Goal: Task Accomplishment & Management: Use online tool/utility

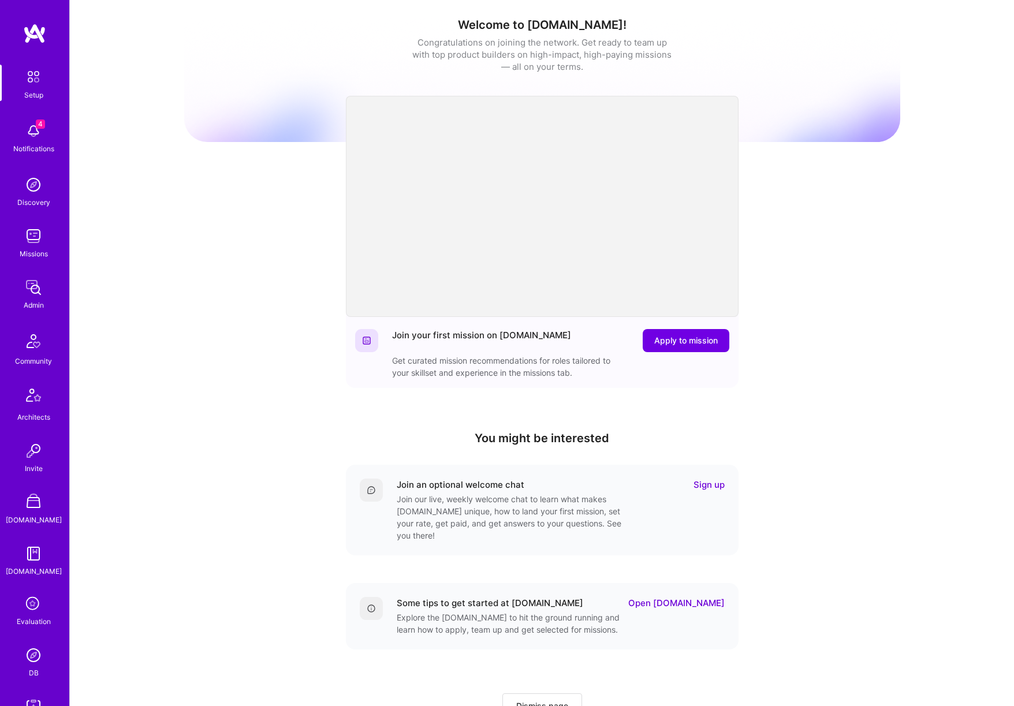
click at [30, 232] on img at bounding box center [33, 236] width 23 height 23
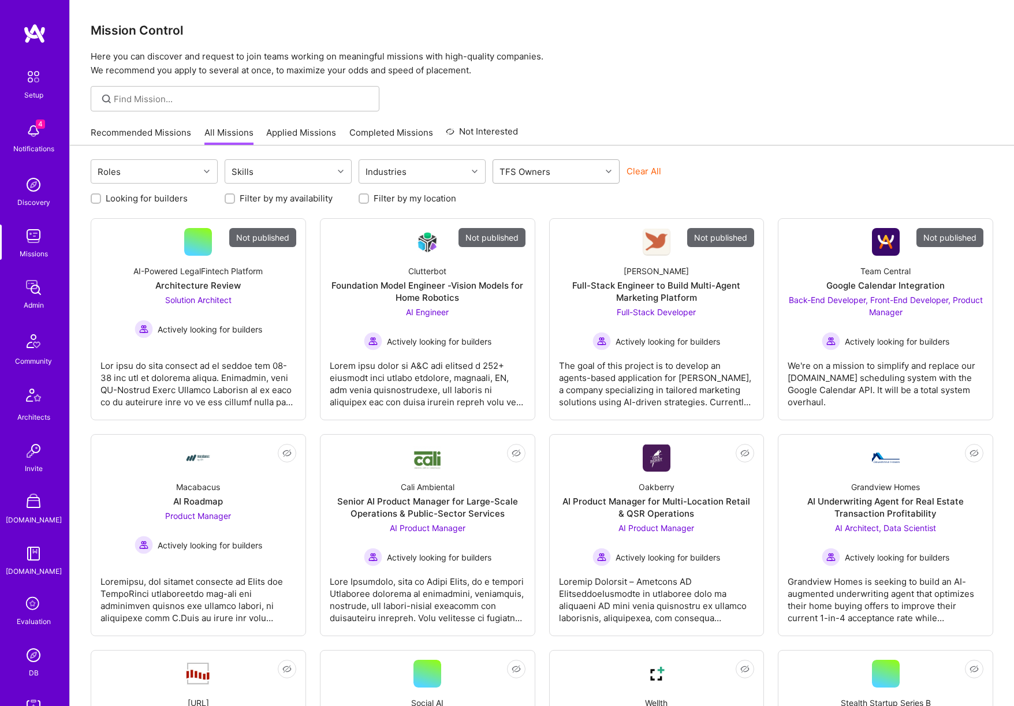
click at [556, 173] on div "TFS Owners" at bounding box center [547, 171] width 108 height 23
click at [536, 199] on div "Dor [PERSON_NAME]" at bounding box center [556, 201] width 113 height 12
checkbox input "true"
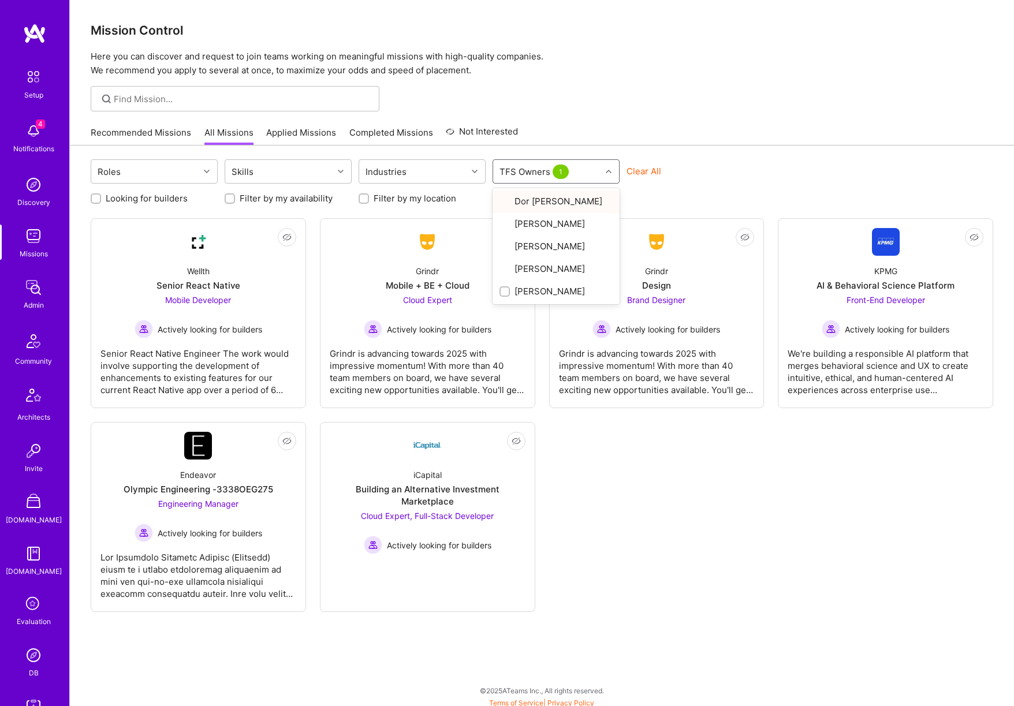
click at [761, 157] on div "Roles Skills Industries option Dor [PERSON_NAME], selected. option [PERSON_NAME…" at bounding box center [542, 428] width 944 height 565
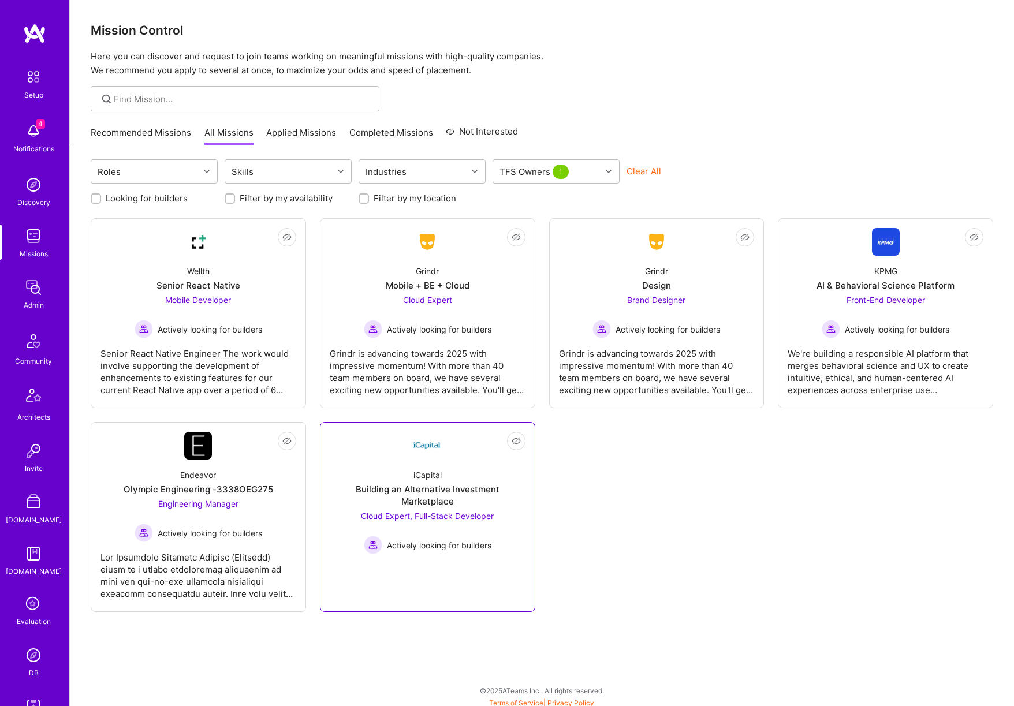
click at [492, 461] on div "iCapital Building an Alternative Investment Marketplace Cloud Expert, Full-Stac…" at bounding box center [428, 507] width 196 height 95
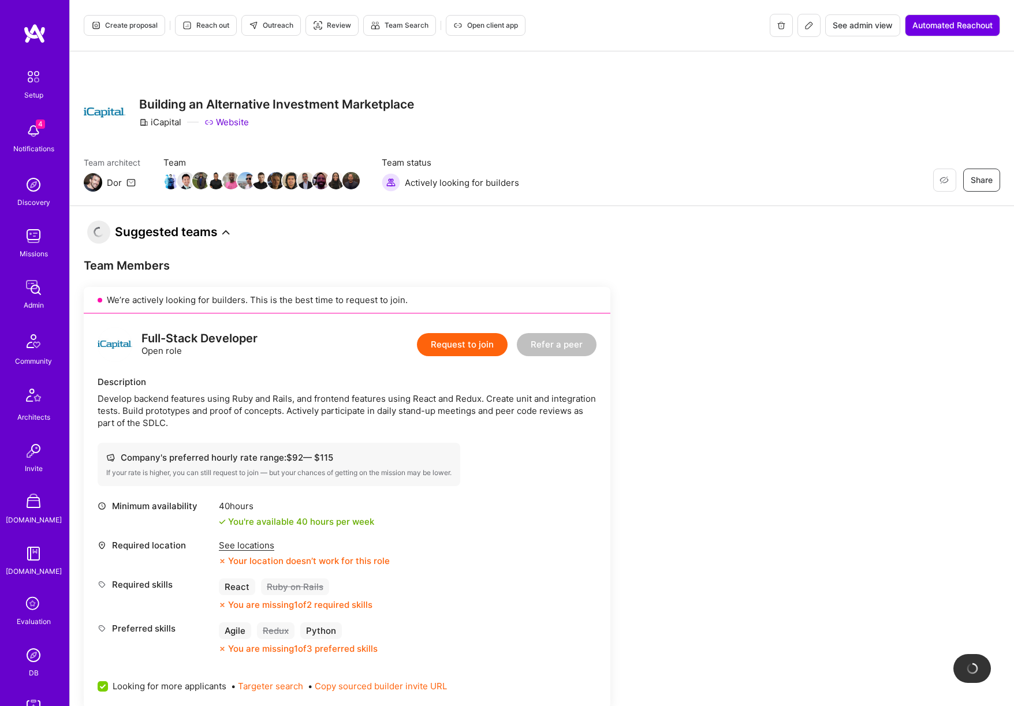
click at [145, 32] on button "Create proposal" at bounding box center [124, 25] width 81 height 21
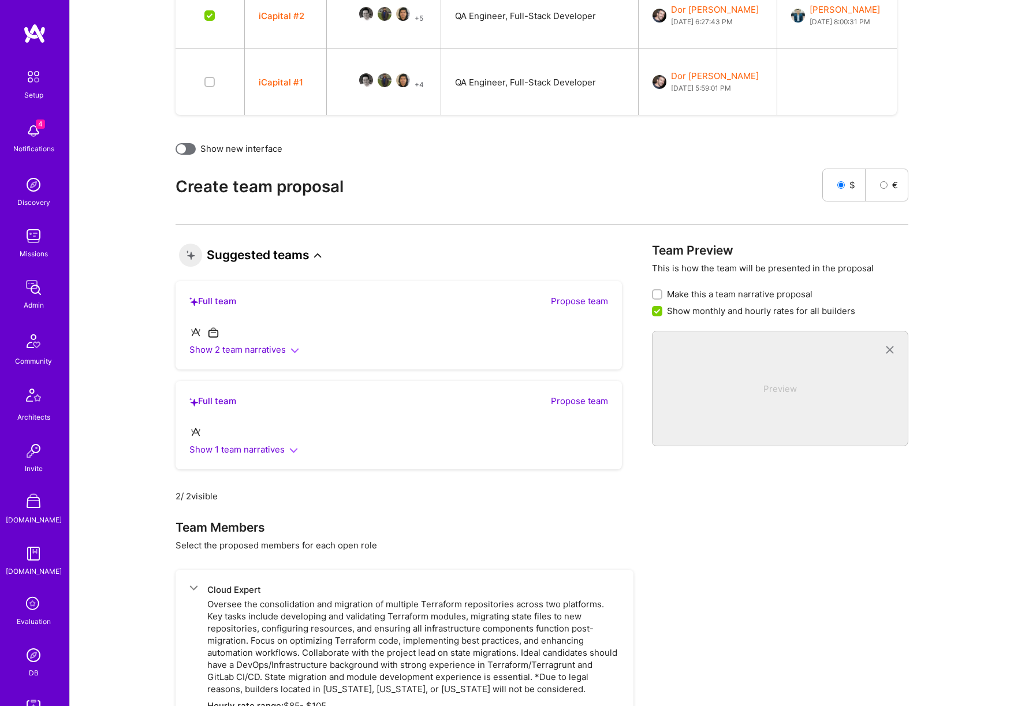
scroll to position [2152, 0]
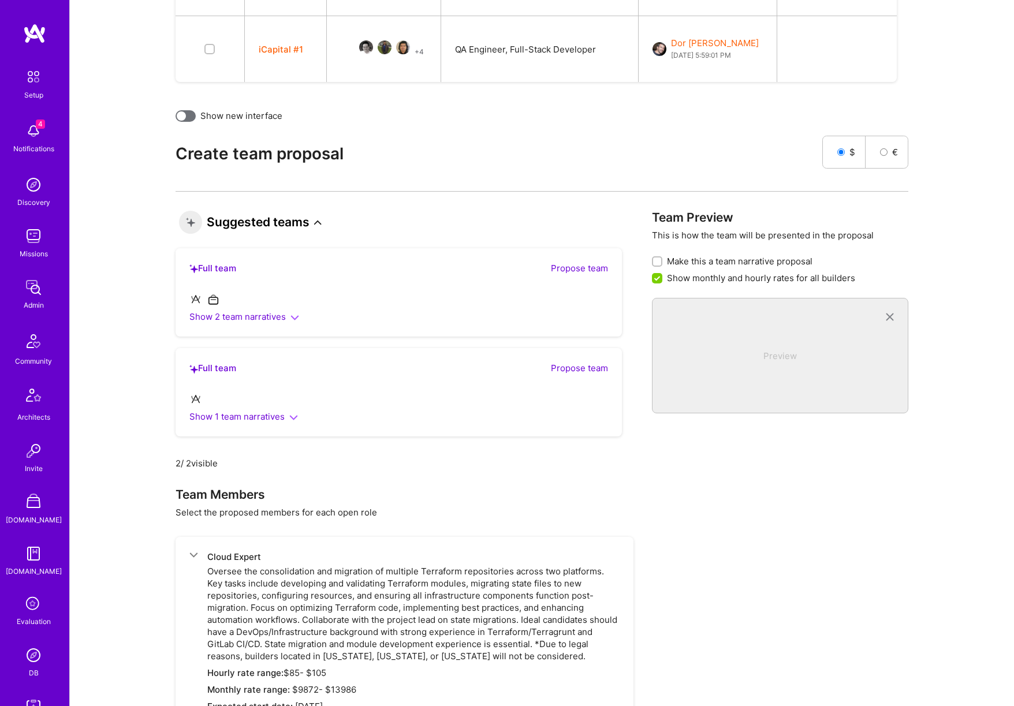
click at [321, 221] on icon at bounding box center [318, 223] width 8 height 8
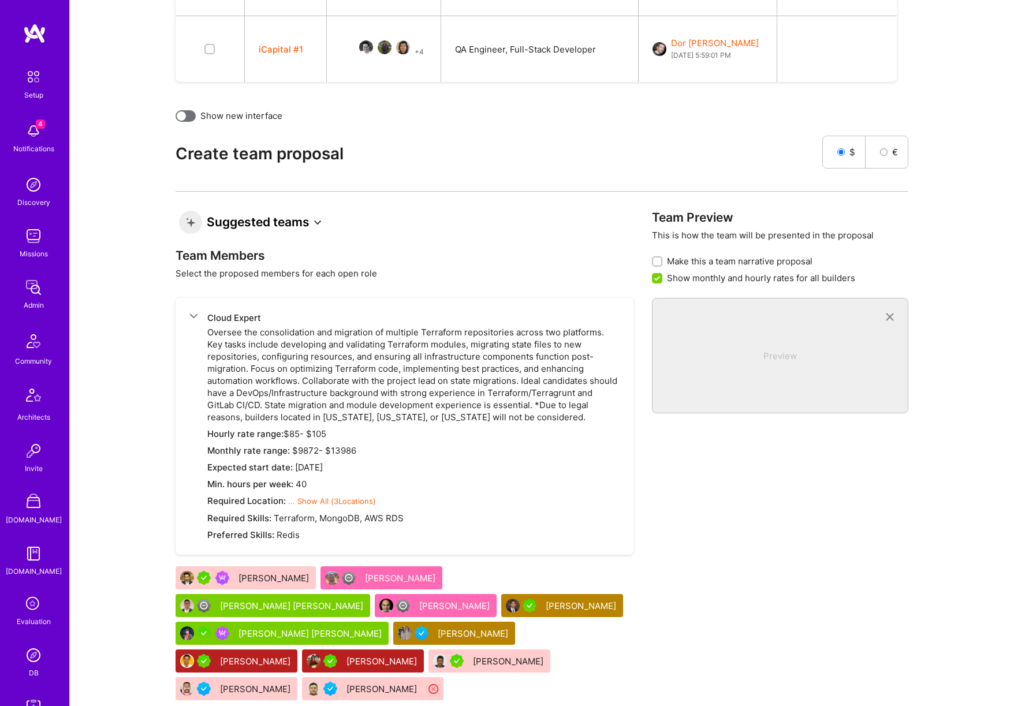
click at [321, 221] on icon at bounding box center [318, 223] width 8 height 8
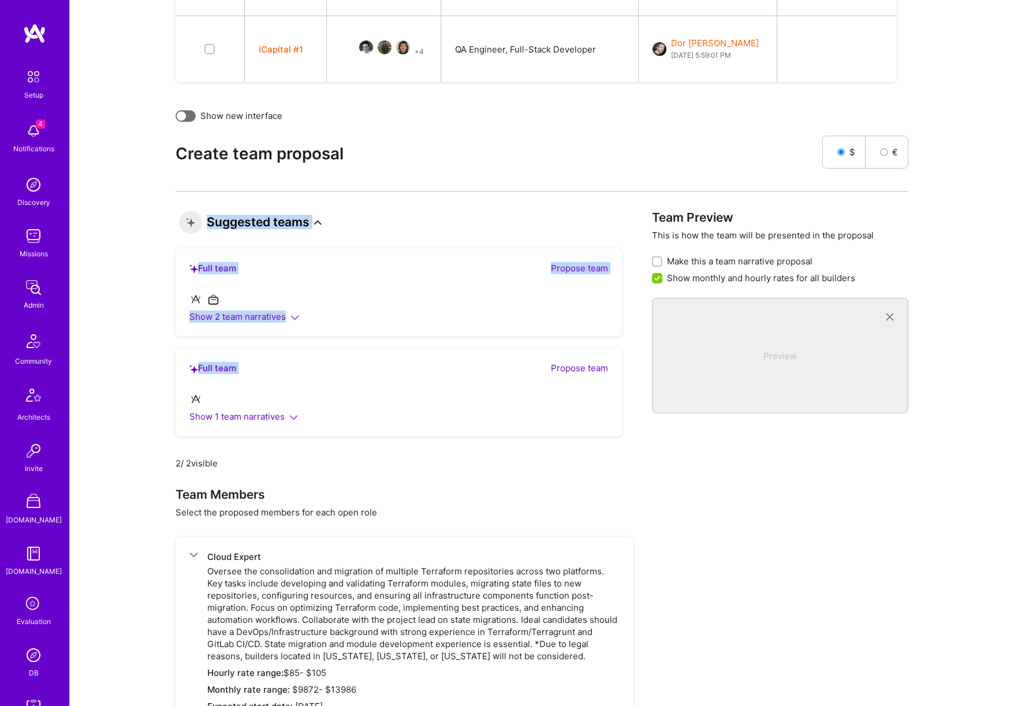
drag, startPoint x: 316, startPoint y: 261, endPoint x: 303, endPoint y: 291, distance: 33.1
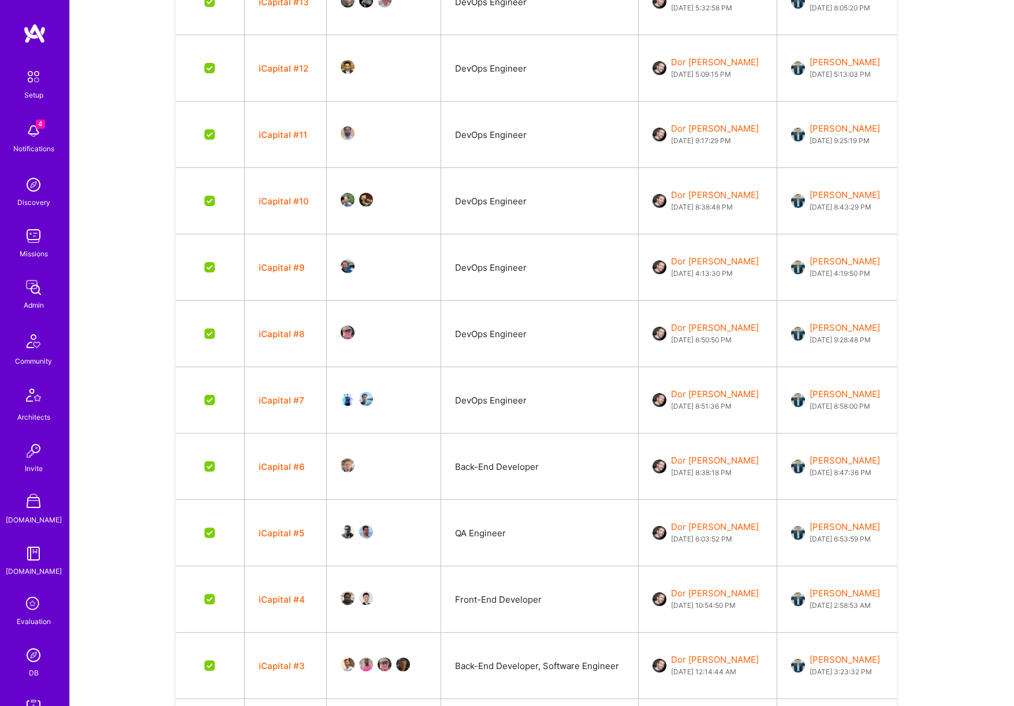
scroll to position [0, 0]
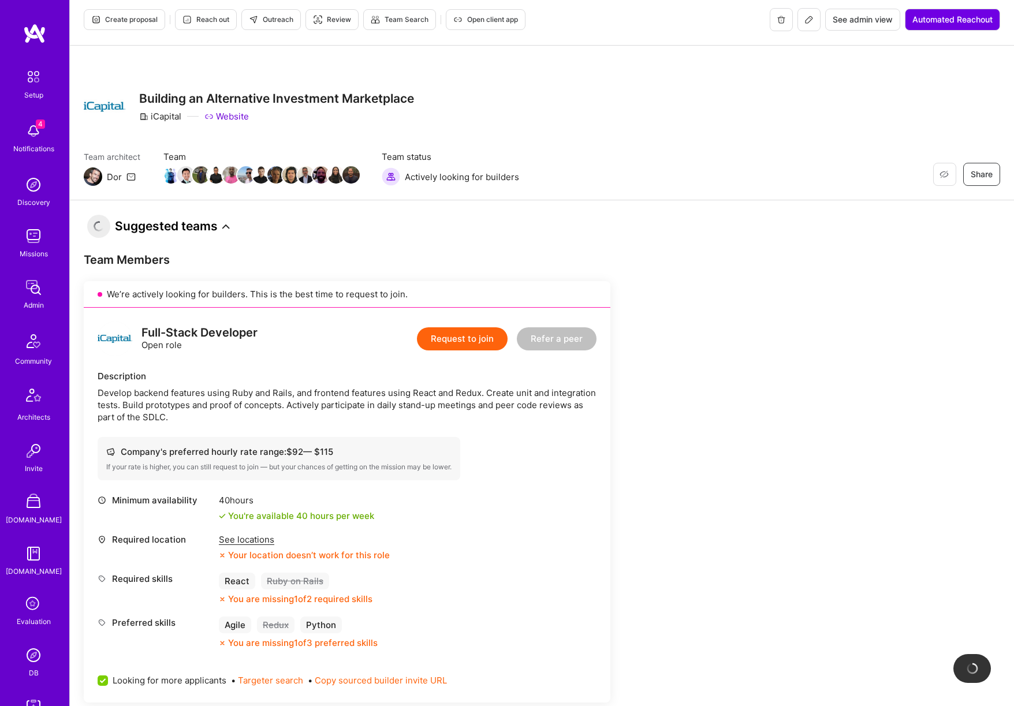
scroll to position [4, 0]
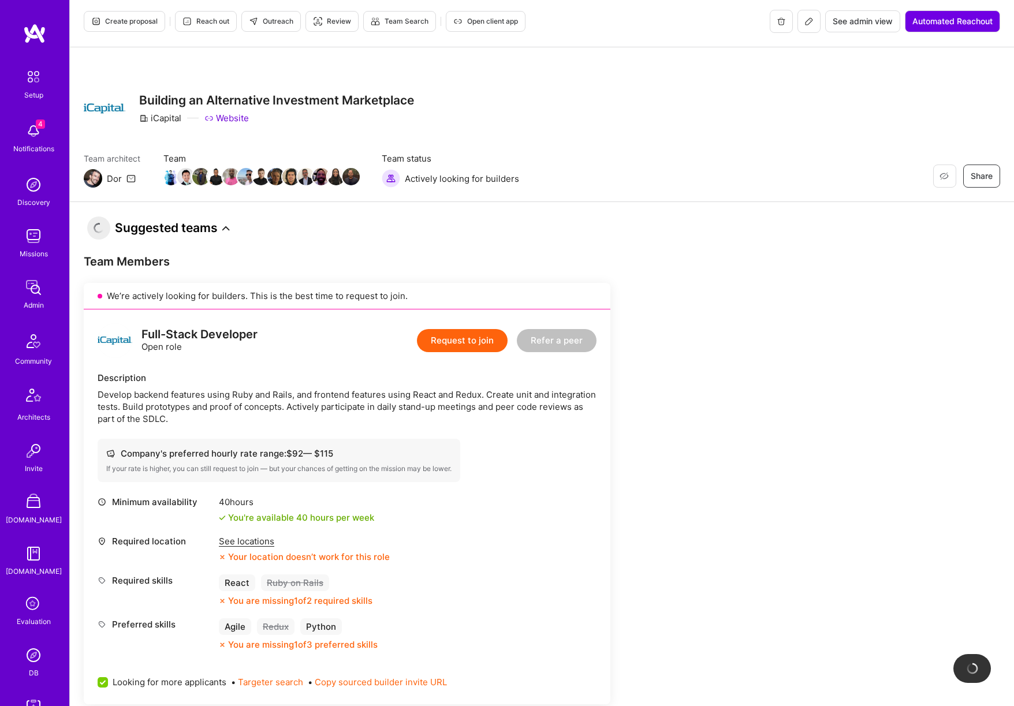
click at [225, 227] on icon at bounding box center [226, 229] width 8 height 8
click at [226, 229] on icon at bounding box center [226, 229] width 8 height 8
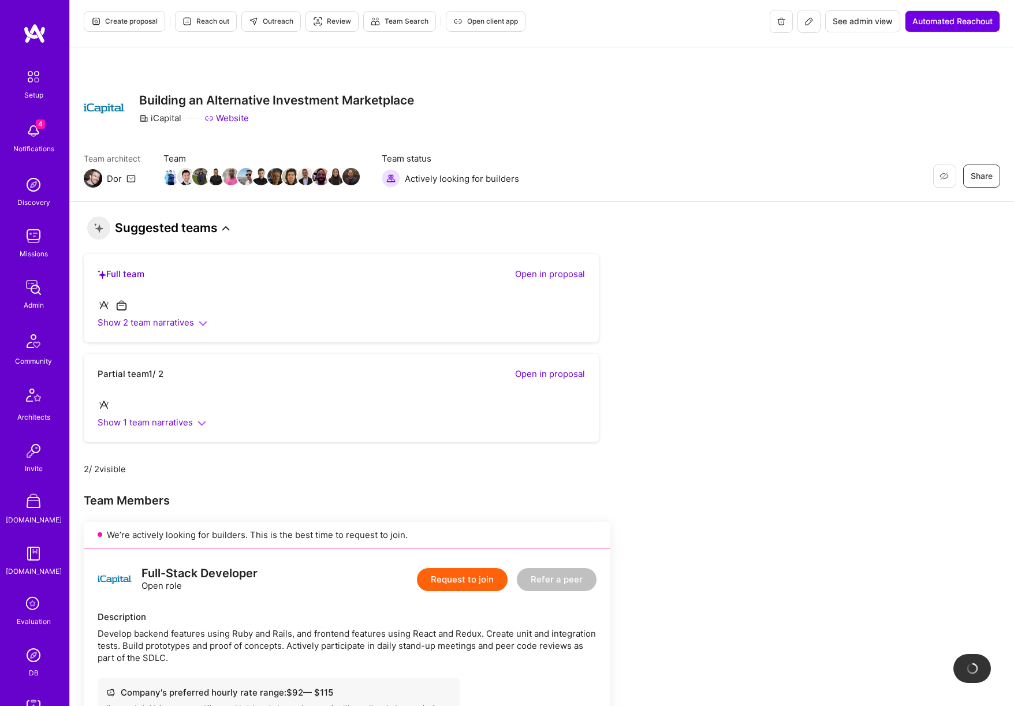
click at [226, 229] on icon at bounding box center [226, 229] width 8 height 8
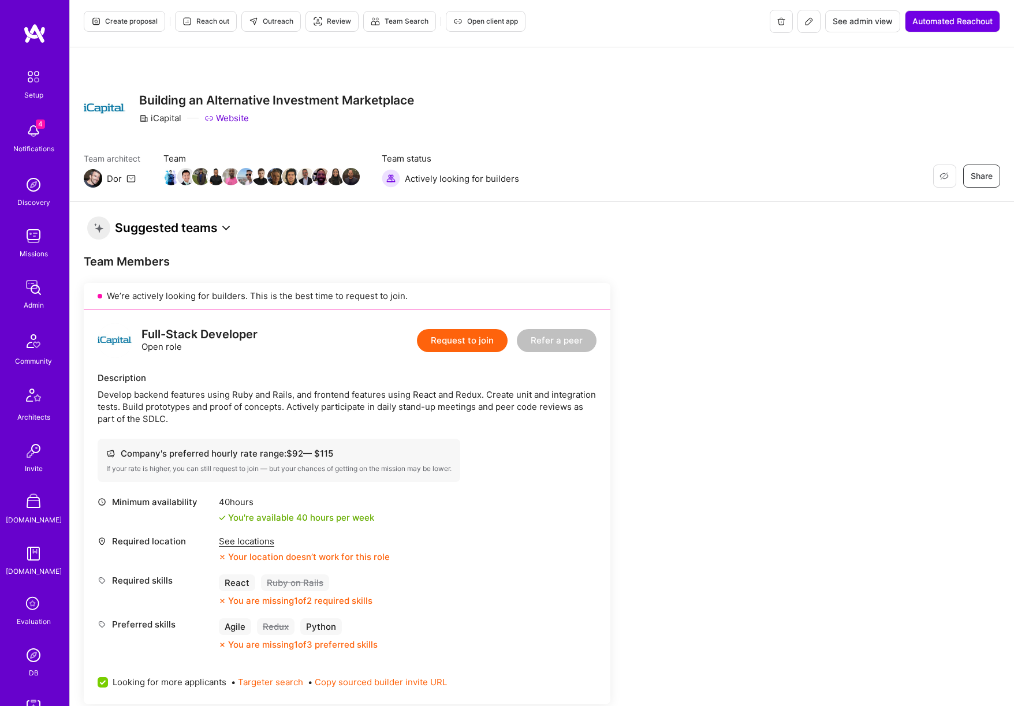
click at [226, 230] on icon at bounding box center [226, 229] width 8 height 8
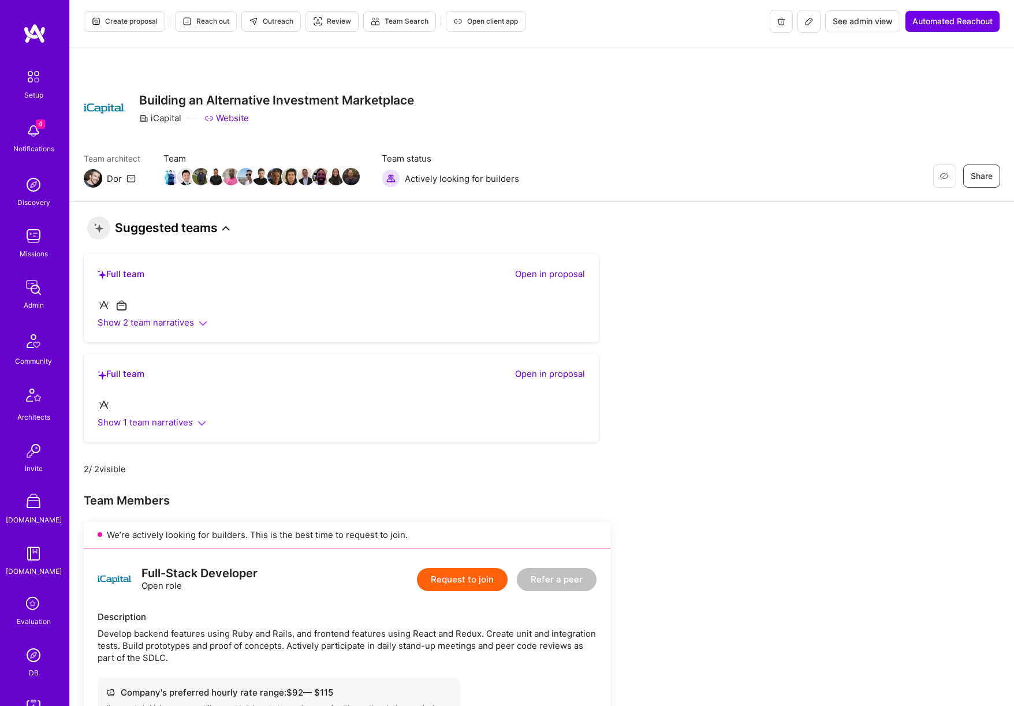
click at [226, 230] on icon at bounding box center [226, 229] width 8 height 8
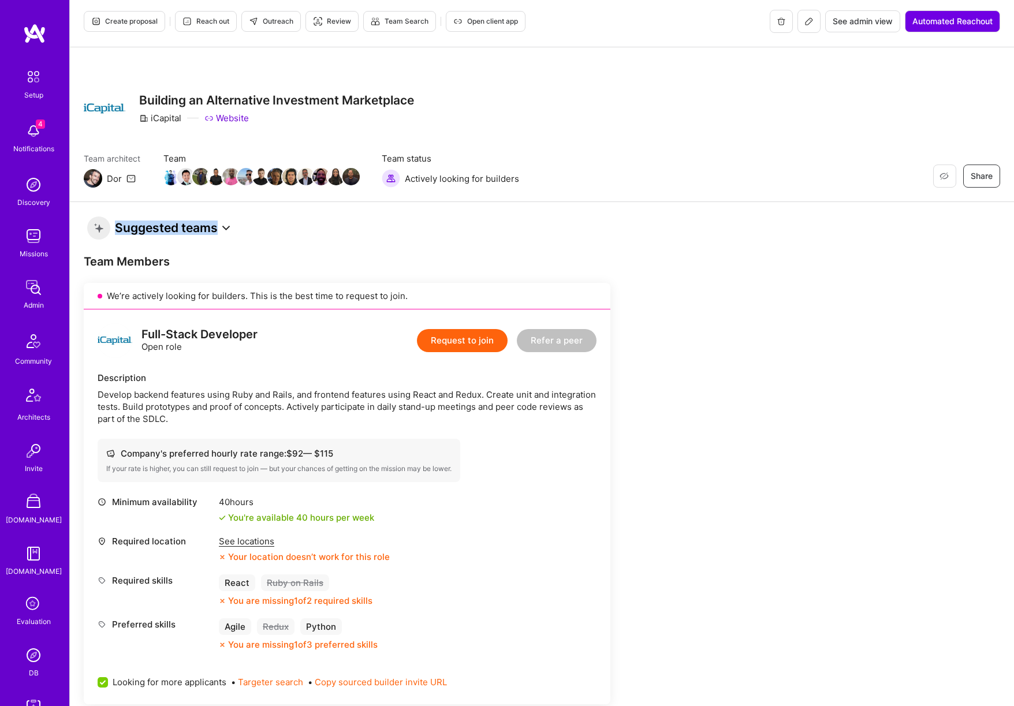
drag, startPoint x: 105, startPoint y: 230, endPoint x: 252, endPoint y: 230, distance: 146.7
click at [131, 20] on span "Create proposal" at bounding box center [124, 21] width 66 height 10
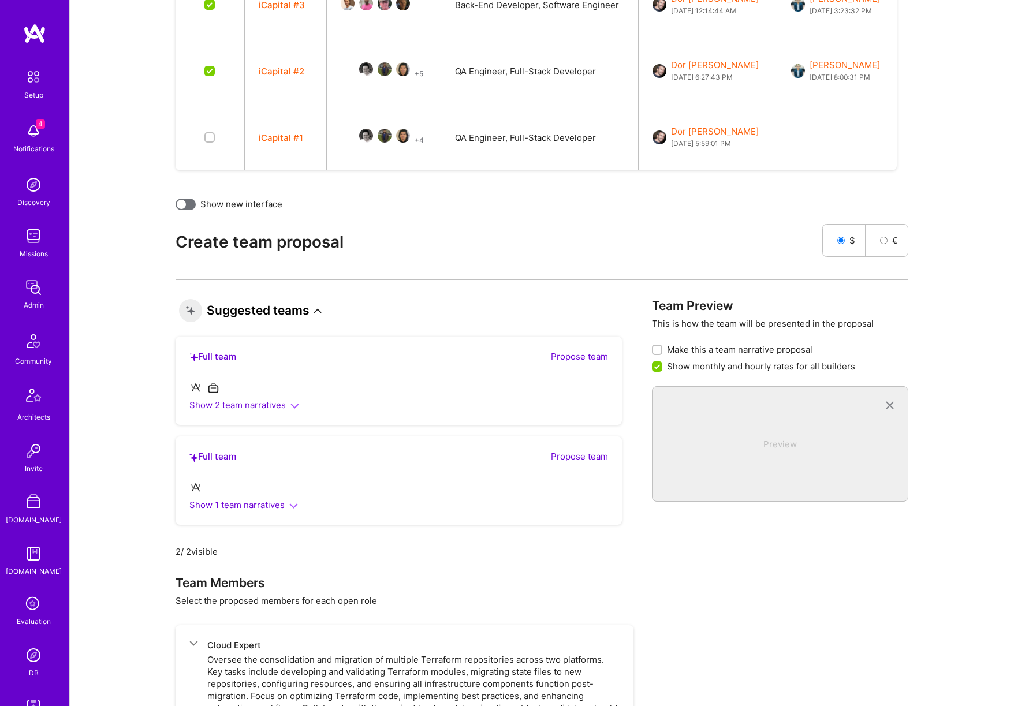
scroll to position [2054, 0]
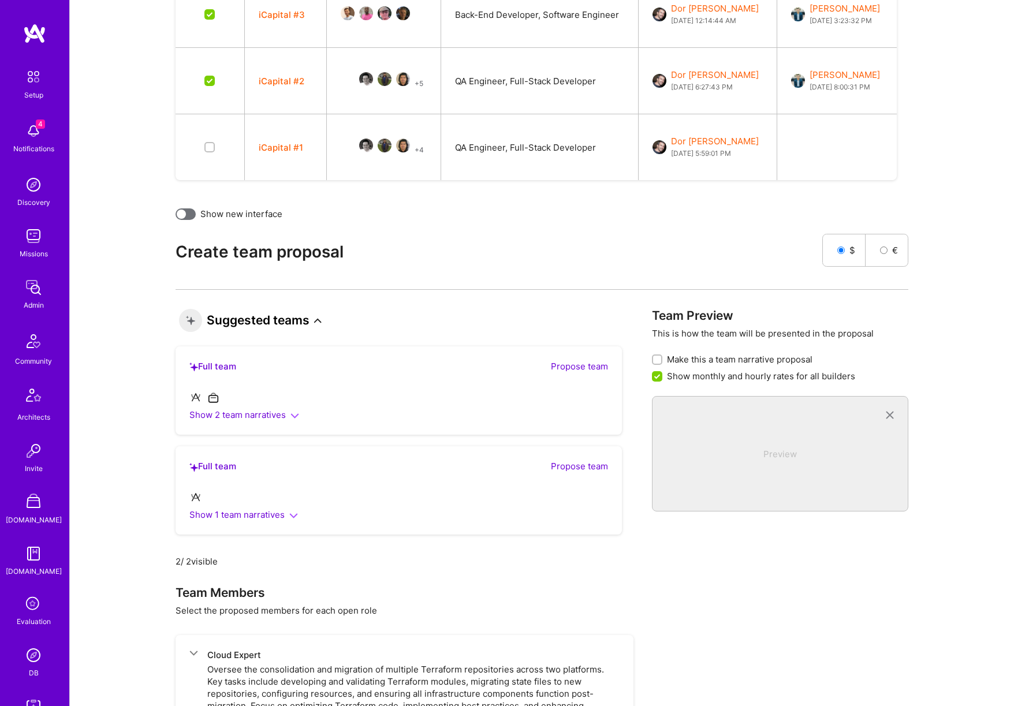
click at [189, 215] on div at bounding box center [186, 214] width 20 height 12
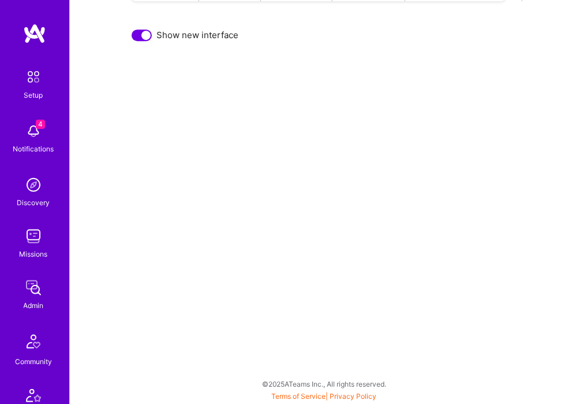
scroll to position [2643, 0]
